Goal: Find specific page/section: Find specific page/section

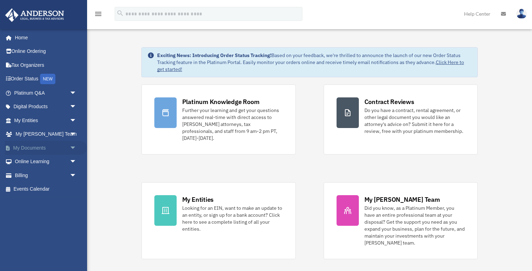
click at [73, 147] on span "arrow_drop_down" at bounding box center [77, 148] width 14 height 14
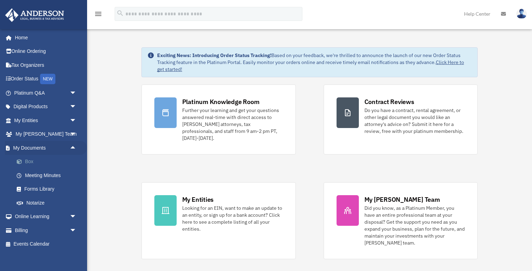
click at [28, 157] on link "Box" at bounding box center [48, 162] width 77 height 14
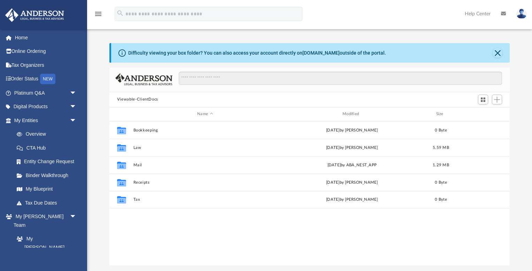
scroll to position [158, 400]
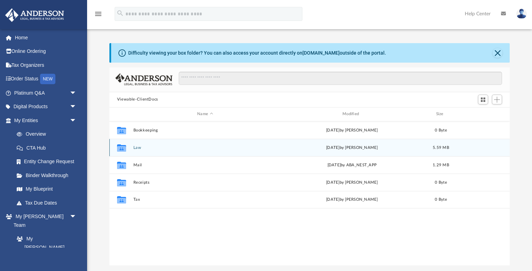
click at [137, 148] on button "Law" at bounding box center [205, 148] width 144 height 5
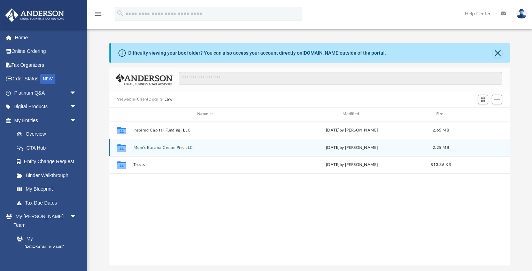
click at [142, 147] on button "Mom's Banana Cream Pie, LLC" at bounding box center [205, 148] width 144 height 5
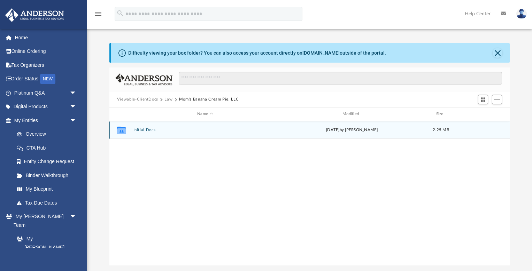
click at [144, 125] on div "Collaborated Folder Initial Docs [DATE] by [PERSON_NAME] 2.25 MB" at bounding box center [309, 129] width 400 height 17
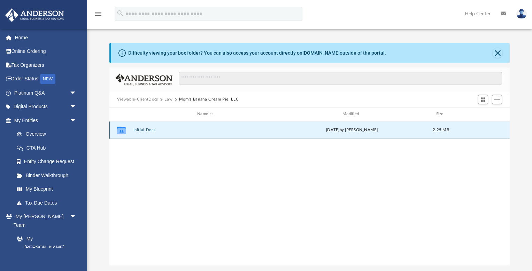
click at [144, 128] on button "Initial Docs" at bounding box center [205, 130] width 144 height 5
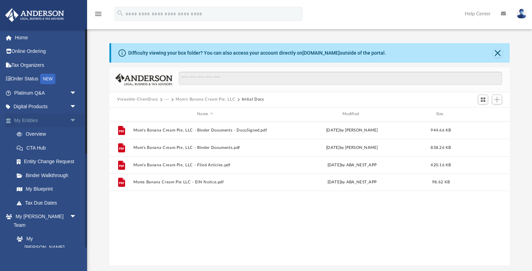
click at [78, 119] on span "arrow_drop_down" at bounding box center [77, 120] width 14 height 14
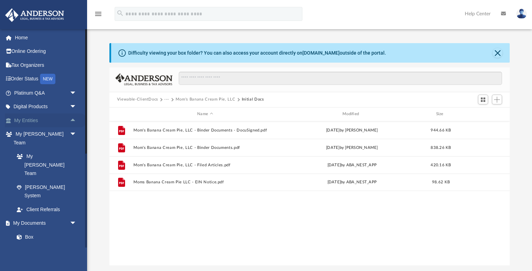
click at [73, 118] on span "arrow_drop_up" at bounding box center [77, 120] width 14 height 14
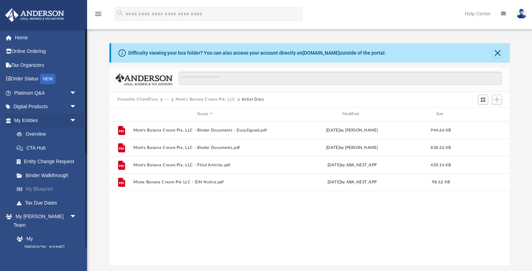
click at [45, 188] on link "My Blueprint" at bounding box center [48, 189] width 77 height 14
